Goal: Check status: Check status

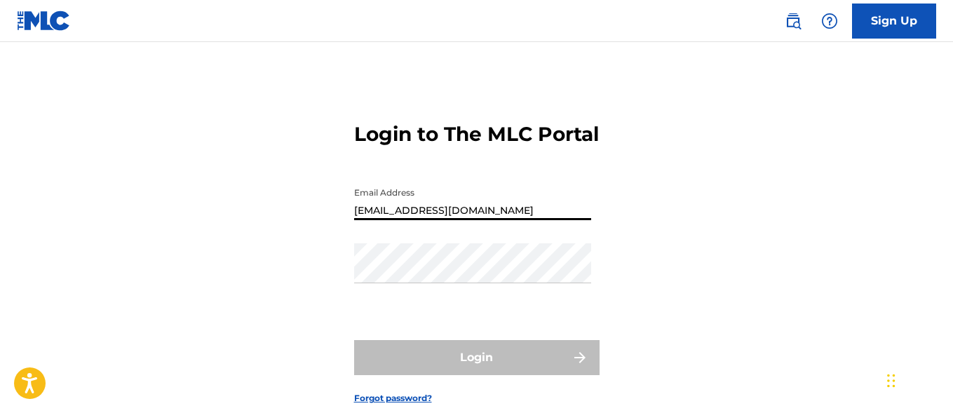
type input "[EMAIL_ADDRESS][DOMAIN_NAME]"
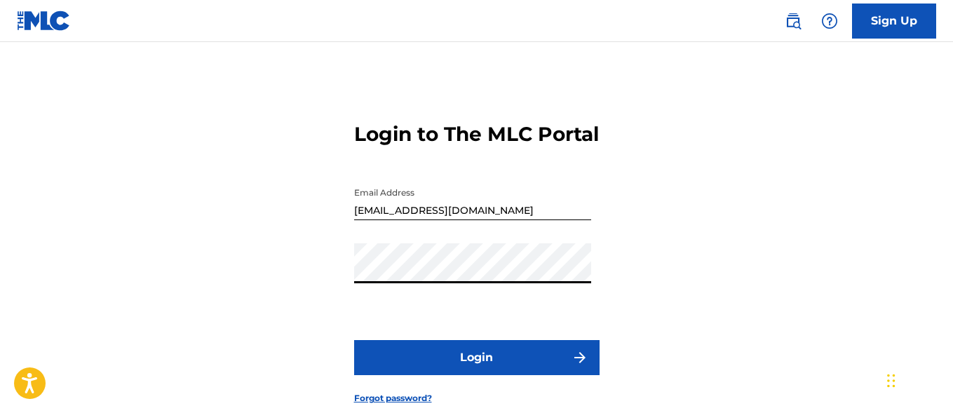
click at [476, 375] on button "Login" at bounding box center [476, 357] width 245 height 35
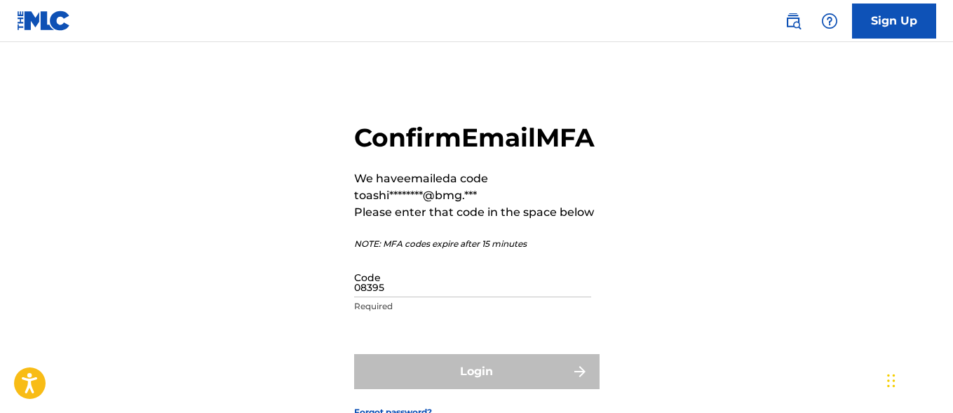
type input "083950"
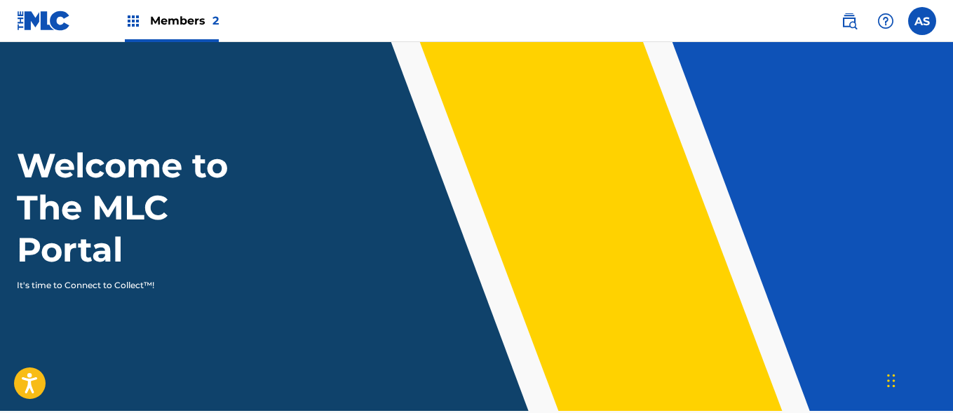
click at [133, 21] on img at bounding box center [133, 21] width 17 height 17
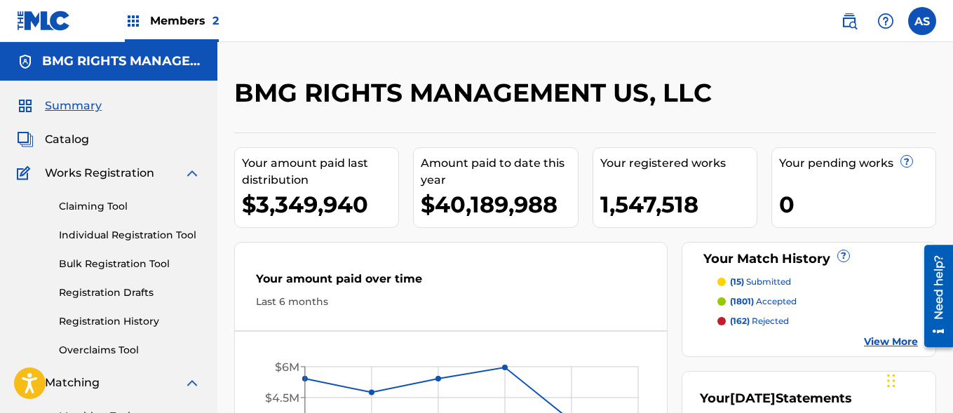
scroll to position [304, 0]
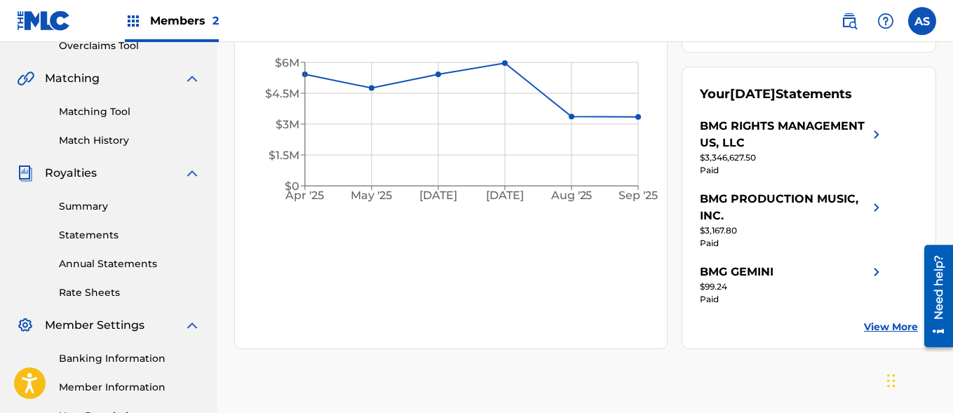
click at [130, 206] on link "Summary" at bounding box center [130, 206] width 142 height 15
